Goal: Navigation & Orientation: Find specific page/section

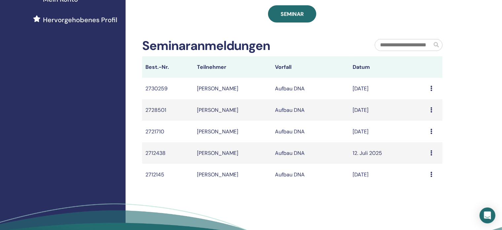
scroll to position [178, 0]
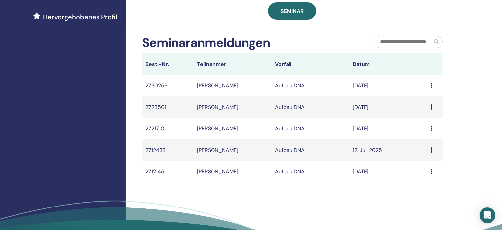
click at [430, 88] on icon at bounding box center [431, 85] width 2 height 5
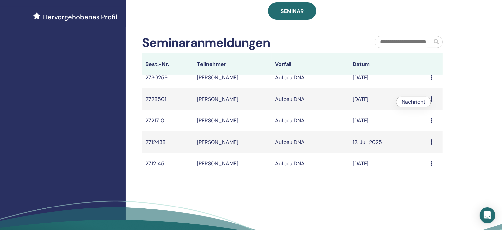
scroll to position [0, 0]
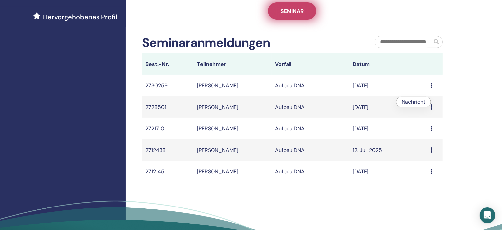
click at [310, 19] on link "Seminar" at bounding box center [292, 10] width 48 height 17
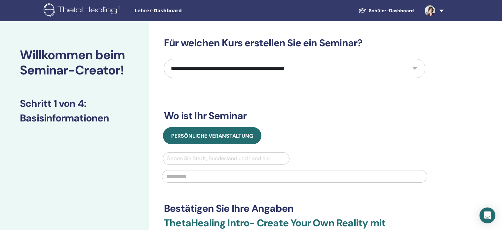
click at [393, 10] on font "Schüler-Dashboard" at bounding box center [391, 11] width 45 height 6
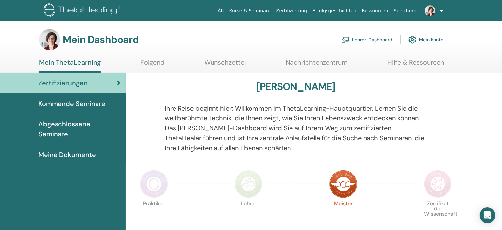
click at [71, 126] on font "Abgeschlossene Seminare" at bounding box center [64, 129] width 52 height 18
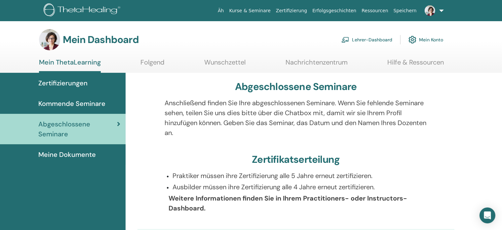
click at [81, 105] on font "Kommende Seminare" at bounding box center [71, 103] width 67 height 9
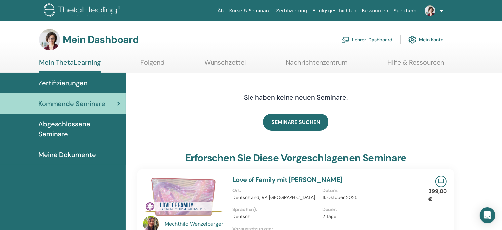
click at [374, 39] on font "Lehrer-Dashboard" at bounding box center [372, 40] width 40 height 6
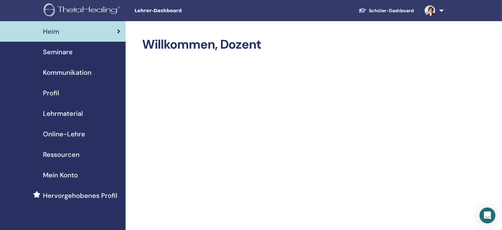
click at [51, 94] on font "Profil" at bounding box center [51, 93] width 16 height 9
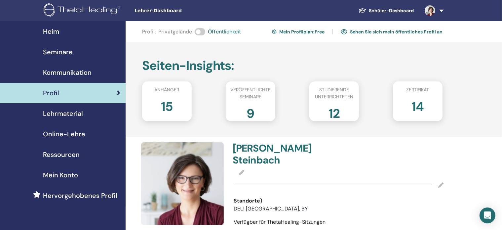
click at [256, 111] on div "9" at bounding box center [250, 116] width 59 height 26
click at [245, 93] on span "Veröffentlichte Seminare" at bounding box center [251, 93] width 52 height 14
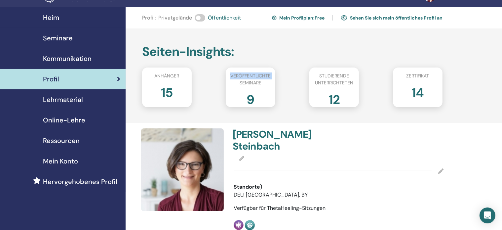
scroll to position [12, 0]
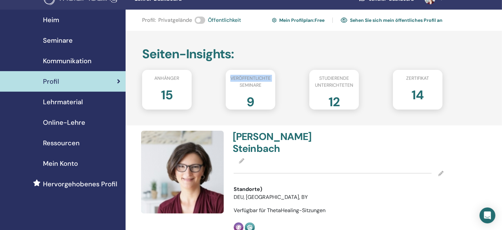
click at [57, 39] on font "Seminare" at bounding box center [58, 40] width 30 height 9
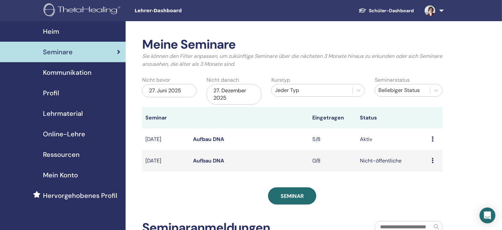
click at [360, 56] on font "Sie können den Filter anpassen, um zukünftige Seminare über die nächsten 3 Mona…" at bounding box center [292, 60] width 300 height 15
